Goal: Information Seeking & Learning: Check status

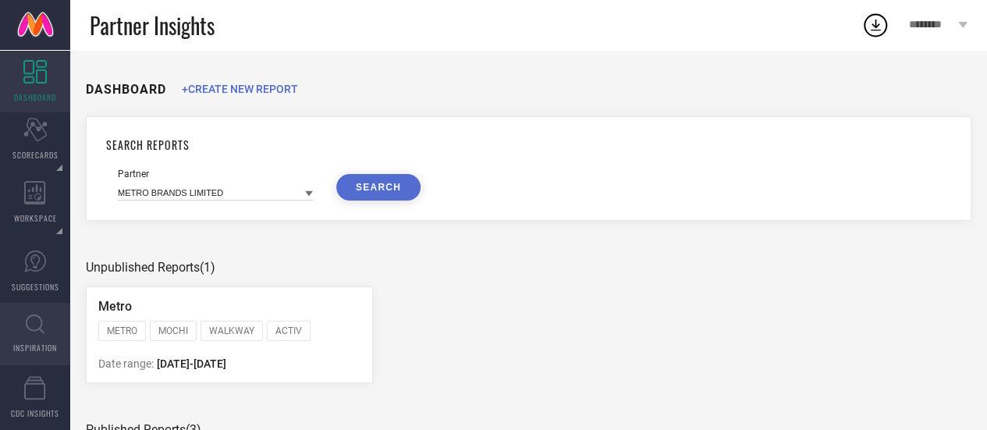
click at [36, 333] on icon at bounding box center [35, 325] width 19 height 20
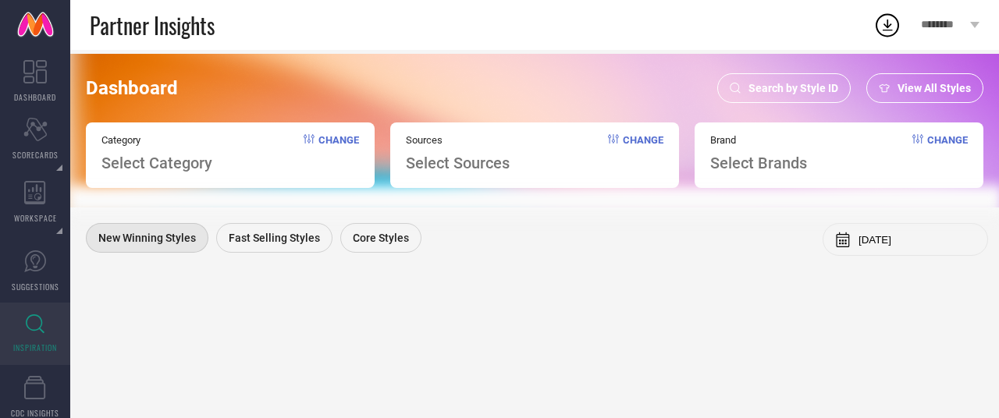
click at [777, 90] on span "Search by Style ID" at bounding box center [794, 88] width 90 height 12
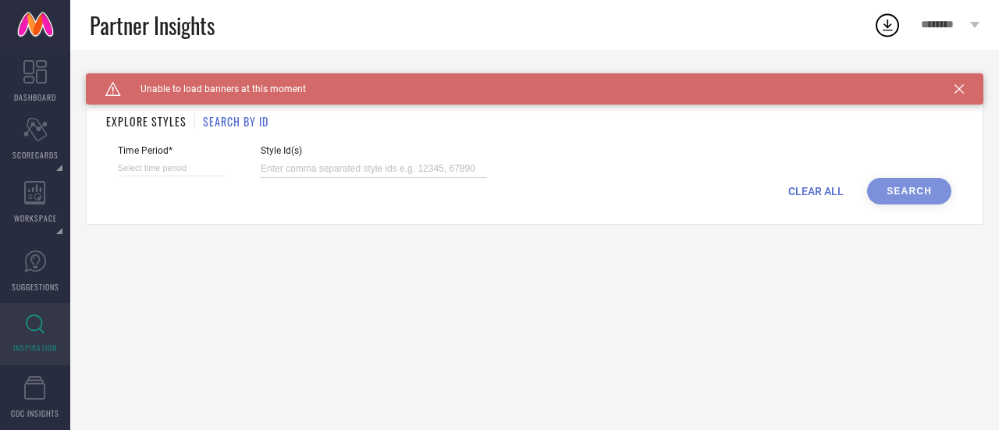
click at [305, 168] on input at bounding box center [374, 169] width 226 height 18
paste input "13601362 14935794 13322030 14936526 13321636"
click at [924, 190] on div "CLEAR ALL Search" at bounding box center [535, 191] width 834 height 27
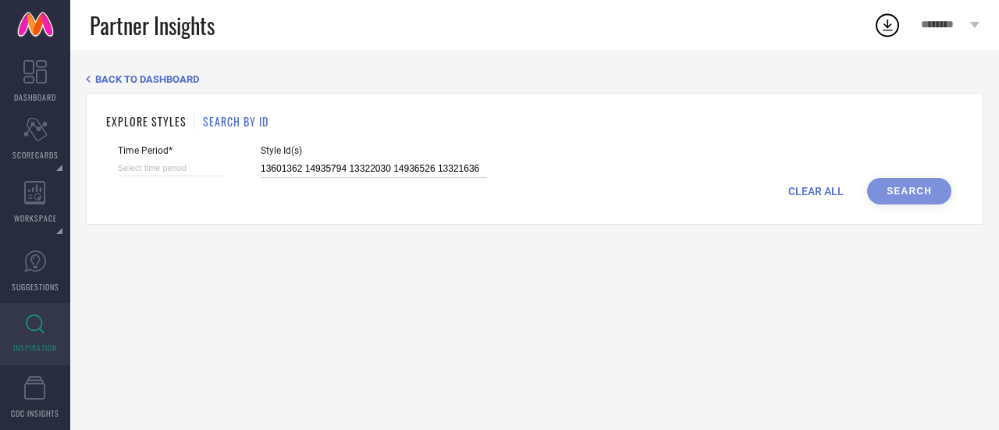
drag, startPoint x: 304, startPoint y: 169, endPoint x: 672, endPoint y: 164, distance: 368.5
click at [671, 165] on div "Time Period* Style Id(s) 13601362 14935794 13322030 14936526 13321636" at bounding box center [535, 161] width 834 height 33
type input "13601362"
click at [893, 191] on div "CLEAR ALL Search" at bounding box center [535, 191] width 834 height 27
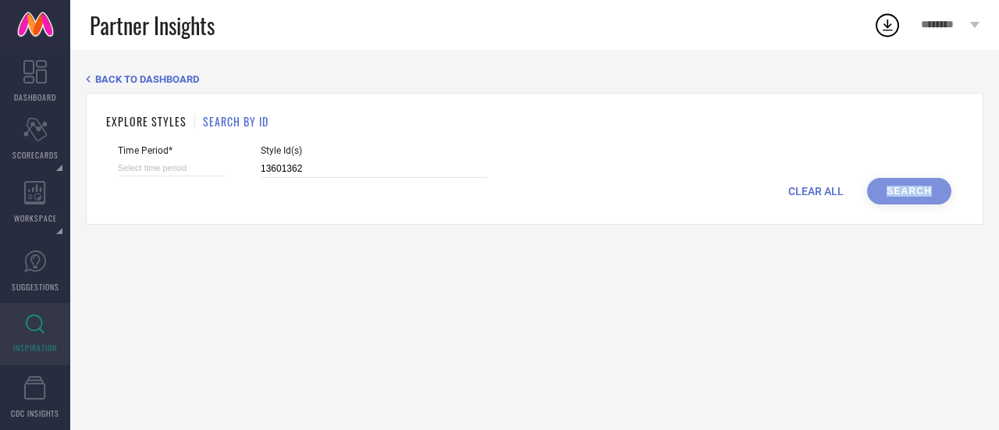
click at [893, 191] on div "CLEAR ALL Search" at bounding box center [535, 191] width 834 height 27
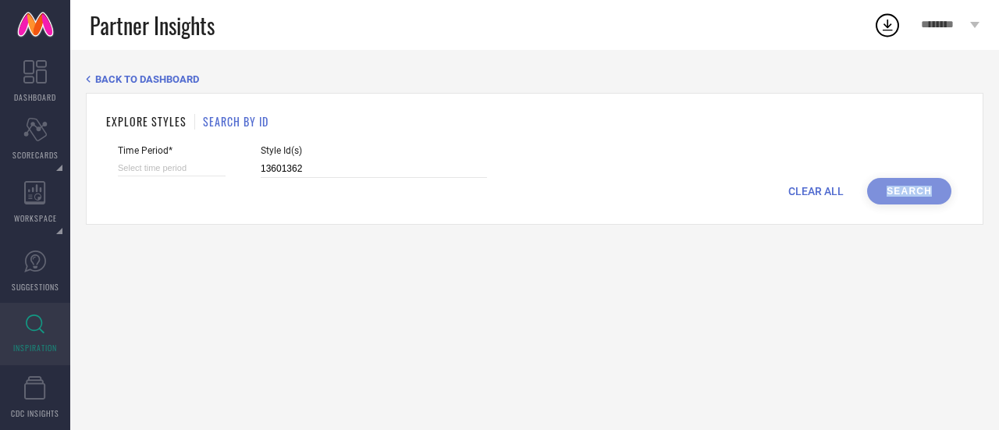
click at [893, 191] on div "CLEAR ALL Search" at bounding box center [535, 191] width 834 height 27
drag, startPoint x: 329, startPoint y: 169, endPoint x: 222, endPoint y: 167, distance: 107.7
click at [222, 167] on div "Time Period* Style Id(s) 13601362" at bounding box center [535, 161] width 834 height 33
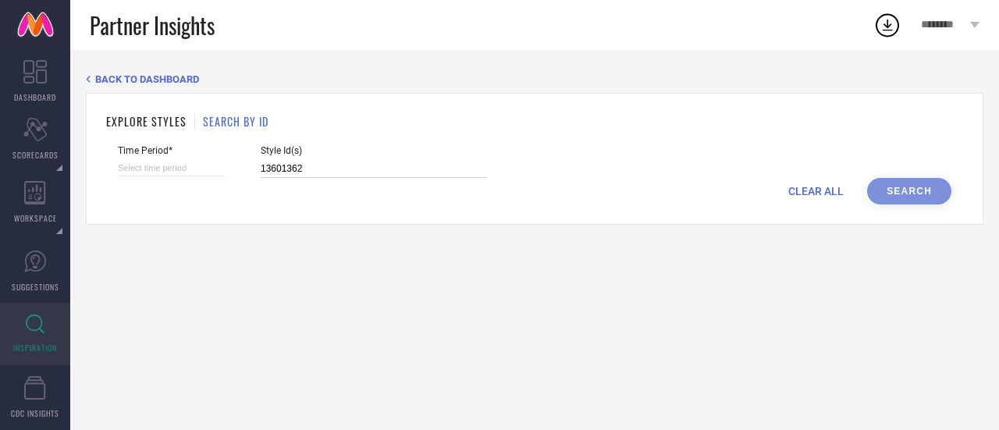
click at [193, 169] on input at bounding box center [172, 168] width 108 height 16
select select "9"
select select "2025"
select select "10"
select select "2025"
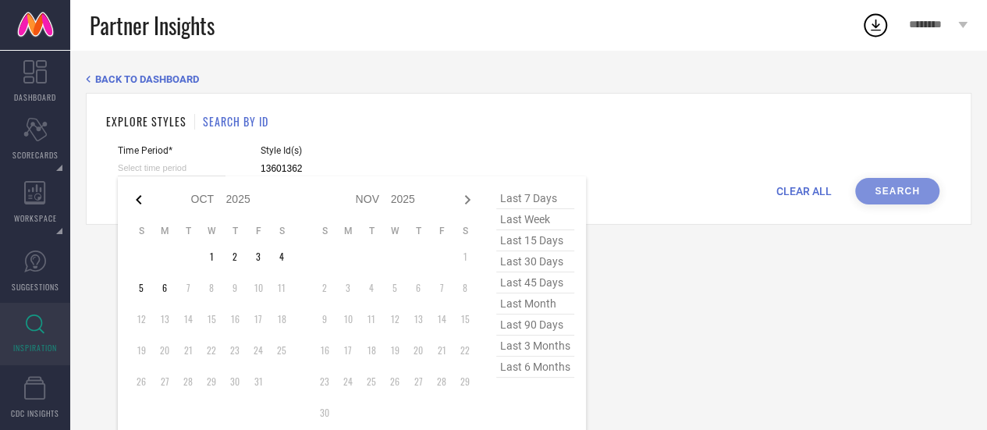
click at [135, 199] on icon at bounding box center [139, 199] width 19 height 19
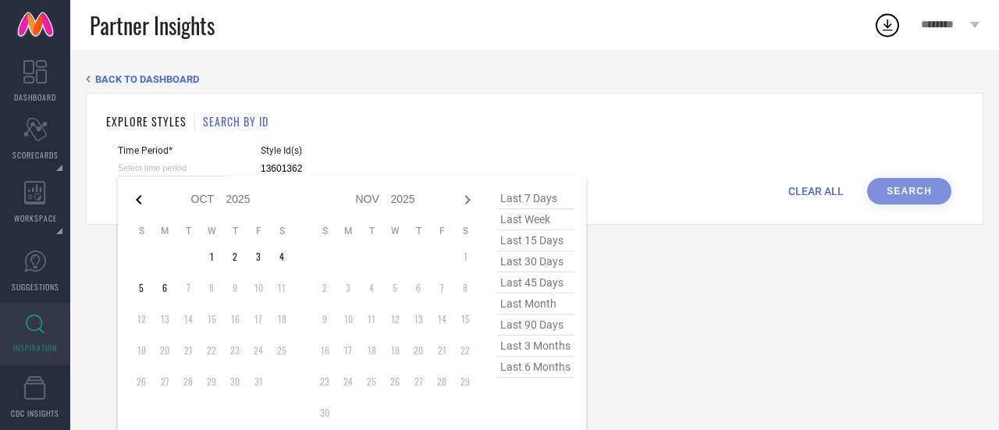
select select "7"
select select "2025"
select select "8"
select select "2025"
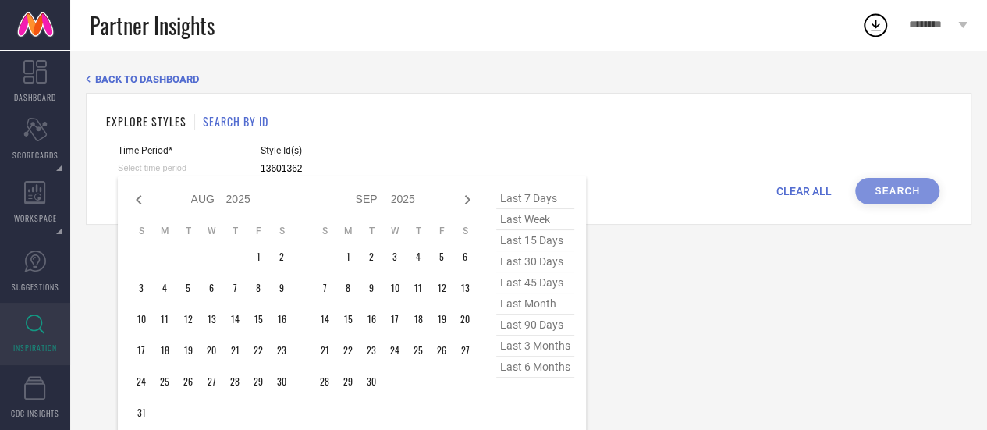
click at [135, 199] on icon at bounding box center [139, 199] width 19 height 19
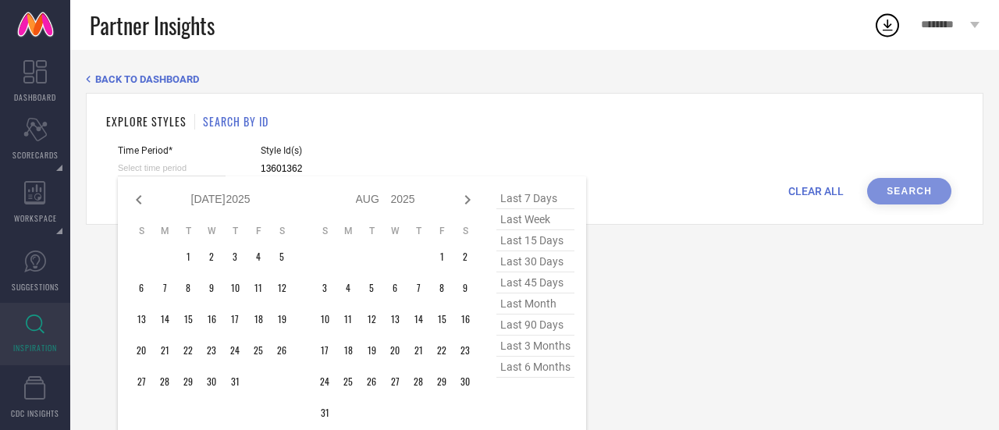
select select "4"
select select "2025"
select select "5"
select select "2025"
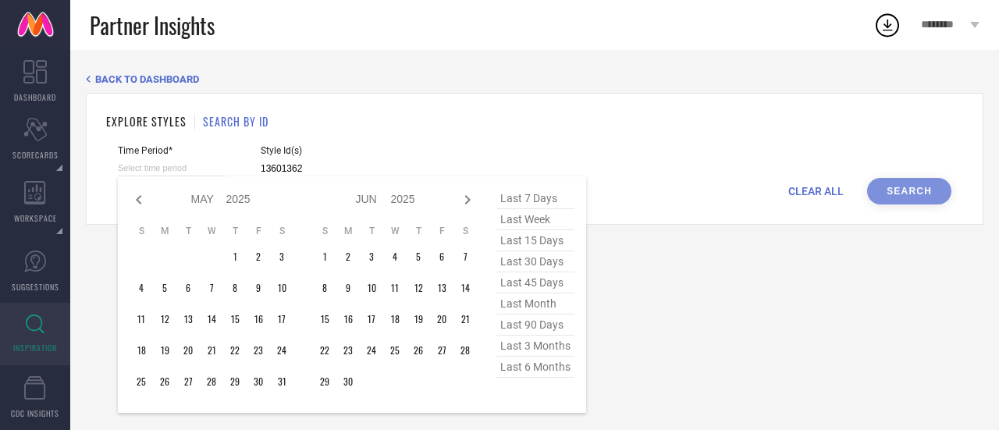
click at [135, 199] on icon at bounding box center [139, 199] width 19 height 19
select select "3"
select select "2025"
select select "4"
select select "2025"
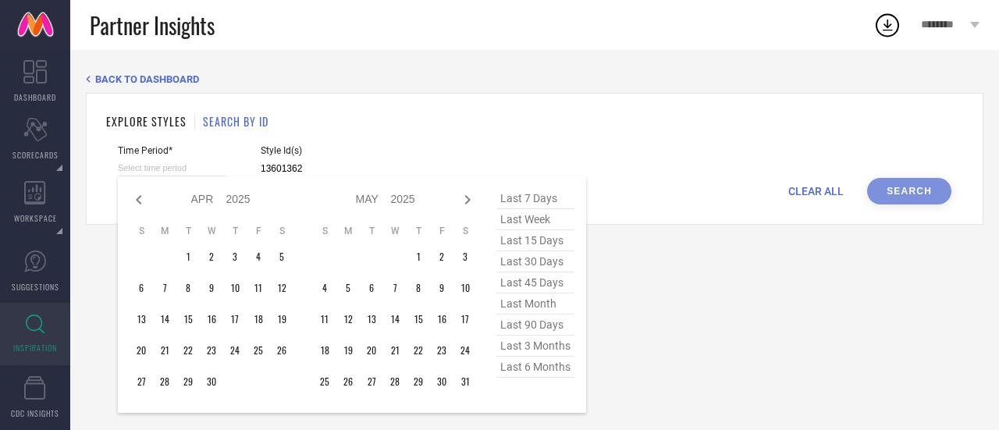
click at [534, 365] on span "last 6 months" at bounding box center [535, 367] width 78 height 21
type input "[DATE] to [DATE]"
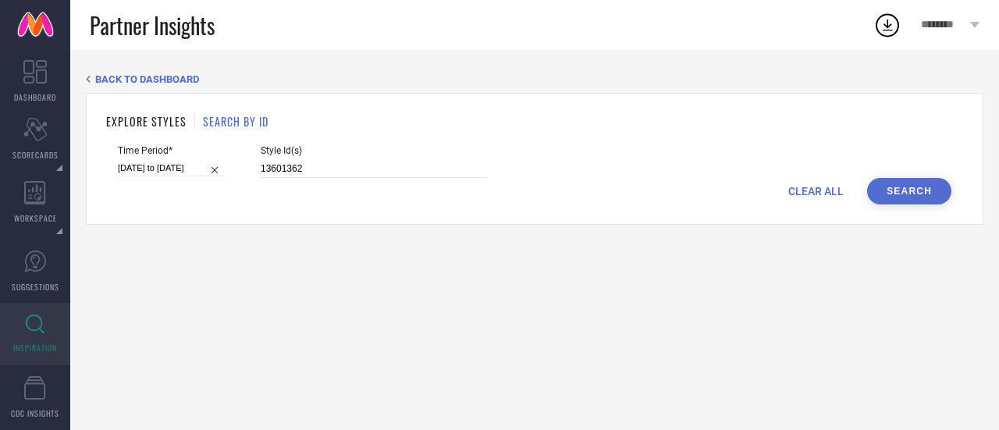
click at [906, 187] on button "Search" at bounding box center [909, 191] width 84 height 27
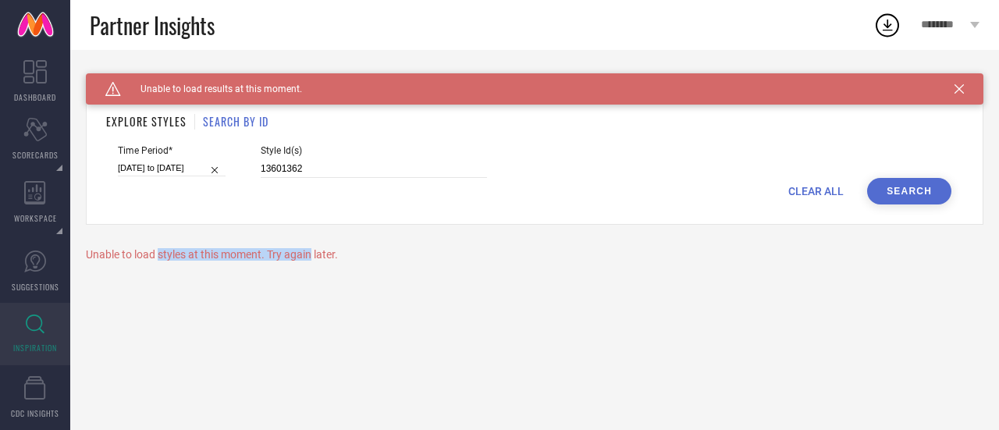
drag, startPoint x: 158, startPoint y: 255, endPoint x: 314, endPoint y: 258, distance: 156.2
click at [314, 258] on div "Unable to load styles at this moment. Try again later." at bounding box center [535, 254] width 898 height 12
click at [323, 169] on input "13601362" at bounding box center [374, 169] width 226 height 18
click at [921, 194] on button "Search" at bounding box center [909, 191] width 84 height 27
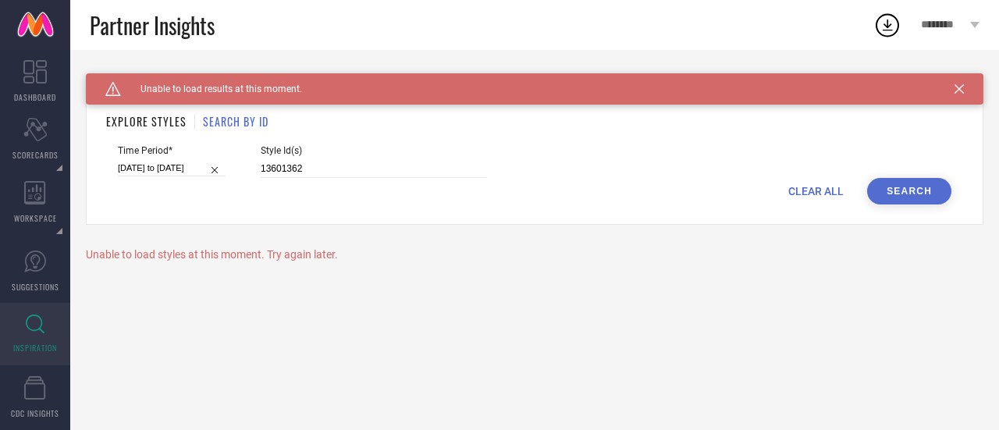
click at [921, 194] on button "Search" at bounding box center [909, 191] width 84 height 27
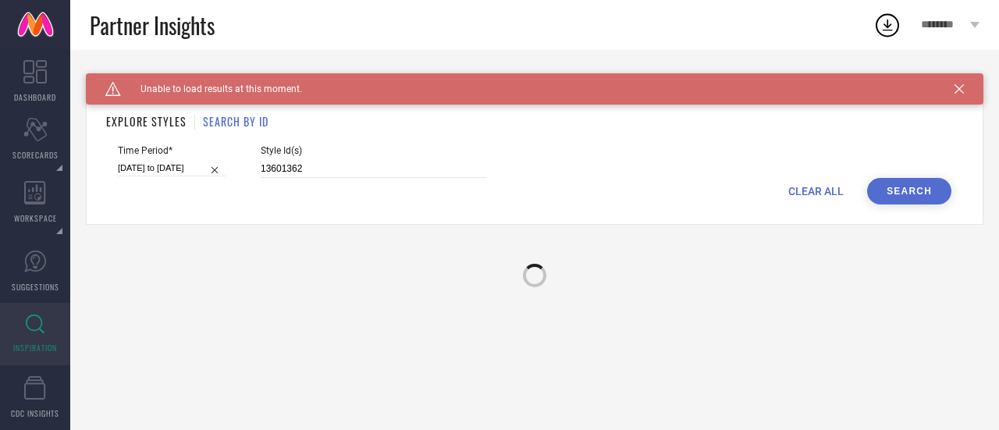
click at [921, 194] on button "Search" at bounding box center [909, 191] width 84 height 27
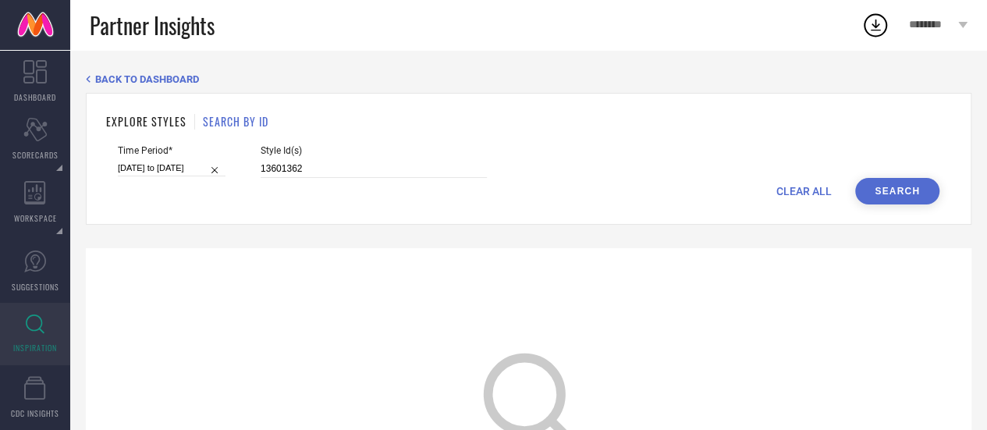
click at [902, 187] on button "Search" at bounding box center [898, 191] width 84 height 27
